Goal: Task Accomplishment & Management: Use online tool/utility

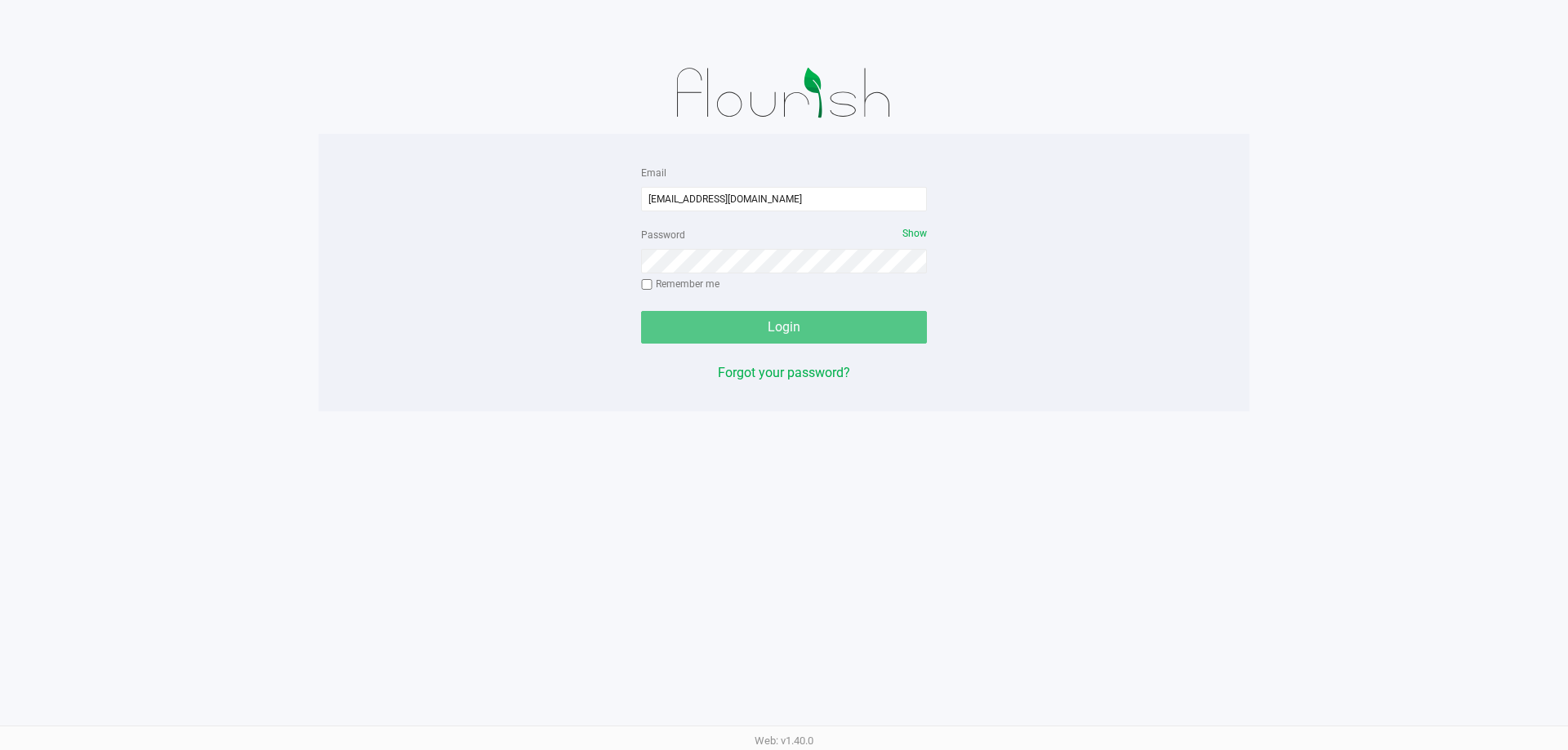
type input "[EMAIL_ADDRESS][DOMAIN_NAME]"
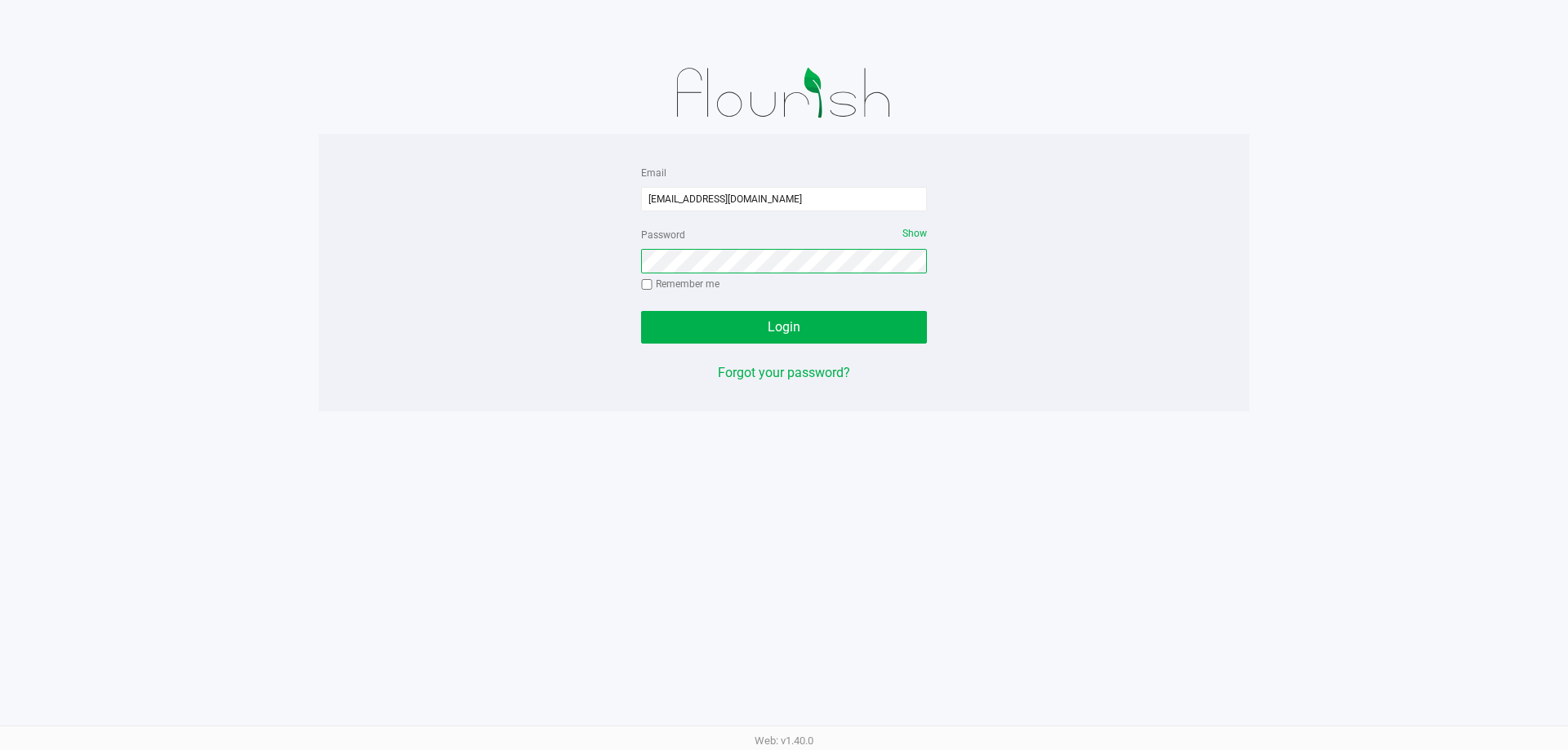
click at [641, 311] on button "Login" at bounding box center [784, 327] width 286 height 33
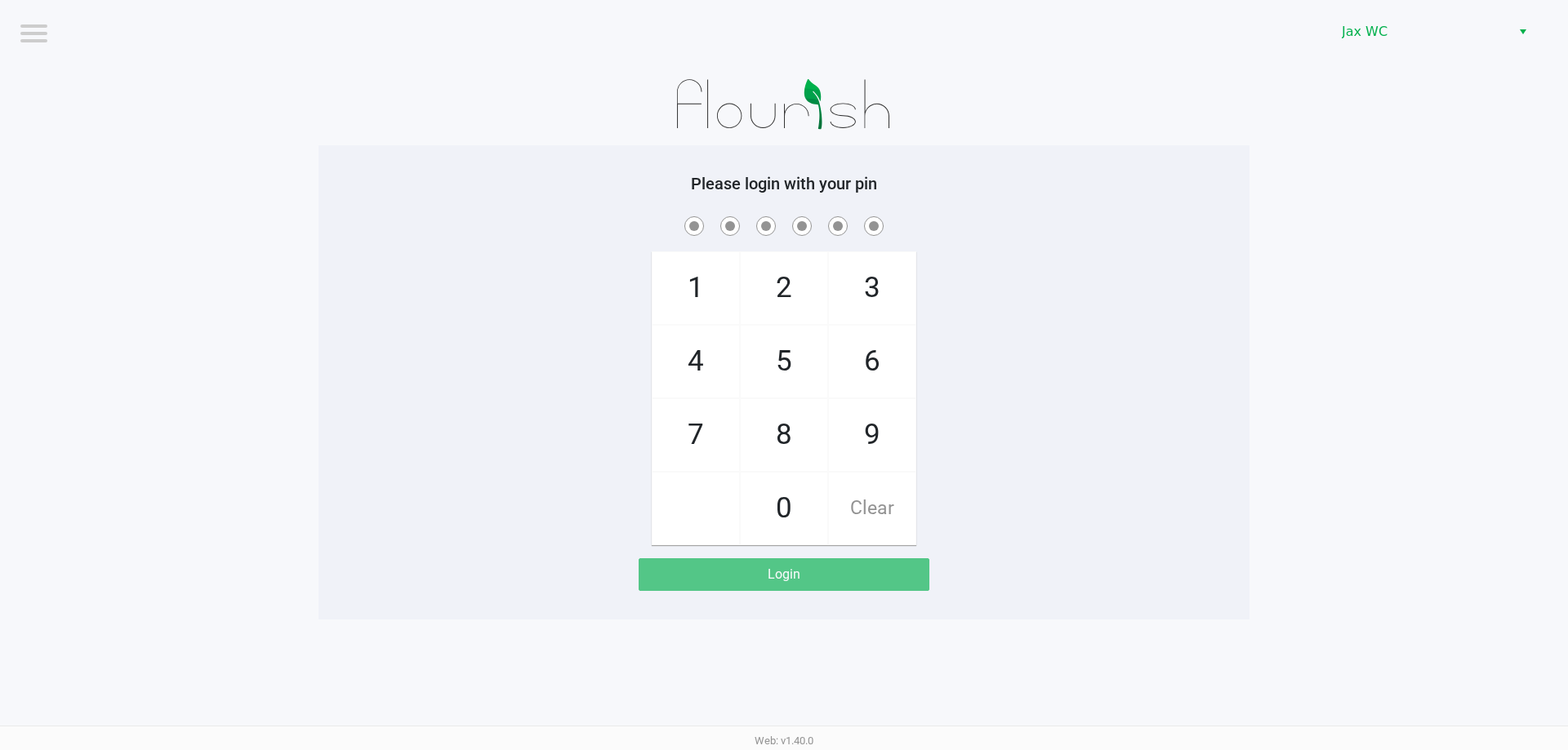
click at [1531, 304] on app-pos-login-wrapper "Logout Jax WC Please login with your pin 1 4 7 2 5 8 0 3 6 9 Clear Login" at bounding box center [784, 310] width 1568 height 620
click at [1122, 300] on div "1 4 7 2 5 8 0 3 6 9 Clear" at bounding box center [784, 379] width 931 height 332
click at [96, 143] on app-pos-login-wrapper "Logout Jax WC Please login with your pin 1 4 7 2 5 8 0 3 6 9 Clear Login" at bounding box center [784, 310] width 1568 height 620
click at [142, 141] on app-pos-login-wrapper "Logout Jax WC Please login with your pin 1 4 7 2 5 8 0 3 6 9 Clear Login" at bounding box center [784, 310] width 1568 height 620
